Goal: Check status: Check status

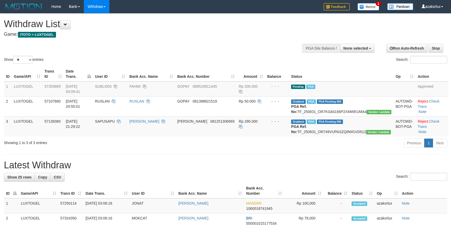
select select
select select "**"
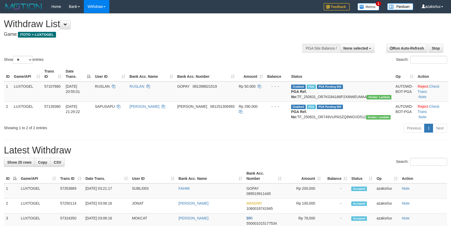
select select
select select "**"
click at [436, 85] on link "Check Trans" at bounding box center [429, 88] width 22 height 9
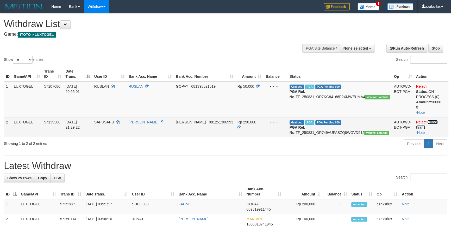
click at [438, 122] on link "Check Trans" at bounding box center [427, 124] width 22 height 9
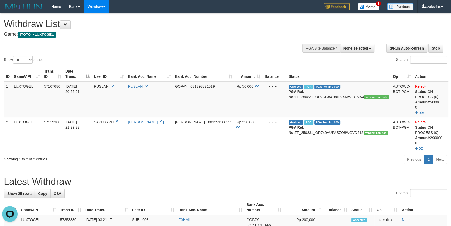
click at [187, 50] on div "Show ** ** ** *** entries Search:" at bounding box center [225, 39] width 451 height 51
click at [213, 28] on h1 "Withdraw List" at bounding box center [150, 24] width 292 height 10
click at [360, 45] on button "None selected" at bounding box center [357, 48] width 35 height 9
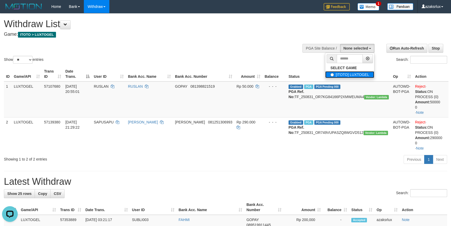
click at [361, 71] on label "[ITOTO] LUXTOGEL" at bounding box center [349, 74] width 49 height 7
select select "***"
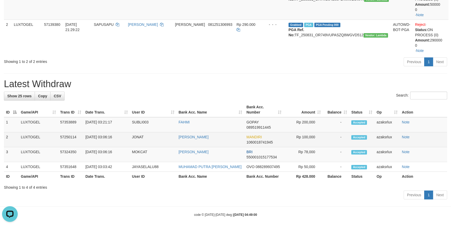
scroll to position [176, 0]
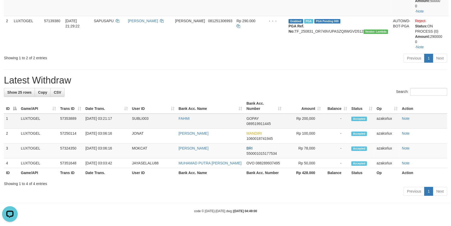
click at [106, 119] on td "[DATE] 03:21:17" at bounding box center [106, 120] width 47 height 15
drag, startPoint x: 116, startPoint y: 120, endPoint x: 120, endPoint y: 118, distance: 5.0
click at [126, 120] on td "[DATE] 03:21:17" at bounding box center [106, 120] width 47 height 15
copy td "03:21:17"
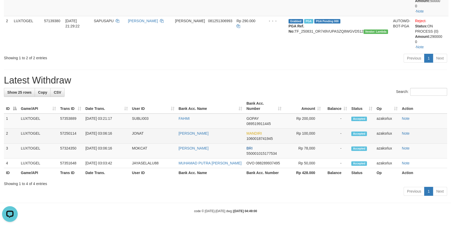
click at [104, 133] on td "[DATE] 03:06:16" at bounding box center [106, 135] width 47 height 15
drag, startPoint x: 104, startPoint y: 133, endPoint x: 125, endPoint y: 133, distance: 20.6
click at [125, 133] on td "[DATE] 03:06:16" at bounding box center [106, 135] width 47 height 15
copy td "03:06:16"
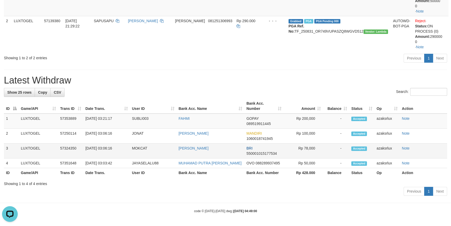
click at [106, 146] on td "[DATE] 03:06:16" at bounding box center [106, 150] width 47 height 15
drag, startPoint x: 106, startPoint y: 146, endPoint x: 120, endPoint y: 149, distance: 14.7
click at [120, 149] on td "[DATE] 03:06:16" at bounding box center [106, 150] width 47 height 15
copy td "03:06:16"
click at [106, 162] on td "[DATE] 03:03:42" at bounding box center [106, 163] width 47 height 10
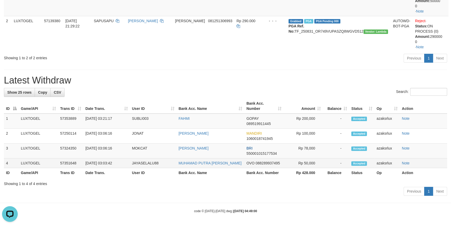
drag, startPoint x: 106, startPoint y: 162, endPoint x: 112, endPoint y: 159, distance: 7.0
click at [121, 164] on td "[DATE] 03:03:42" at bounding box center [106, 163] width 47 height 10
copy td "03:03:42"
click at [156, 65] on div "**********" at bounding box center [225, 17] width 451 height 360
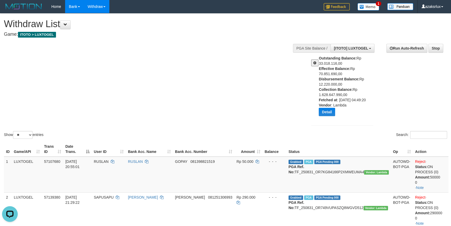
drag, startPoint x: 191, startPoint y: 94, endPoint x: 76, endPoint y: 1, distance: 148.0
click at [186, 92] on div "Show ** ** ** *** entries Search:" at bounding box center [225, 77] width 451 height 126
